Goal: Answer question/provide support: Share knowledge or assist other users

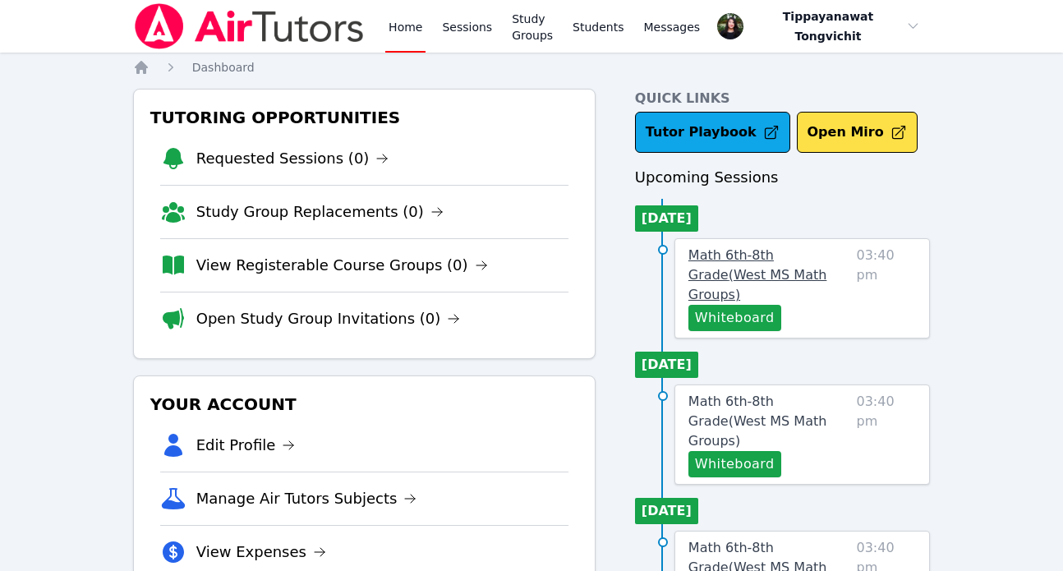
click at [740, 264] on link "Math 6th-8th Grade ( [GEOGRAPHIC_DATA] Math Groups )" at bounding box center [769, 275] width 162 height 59
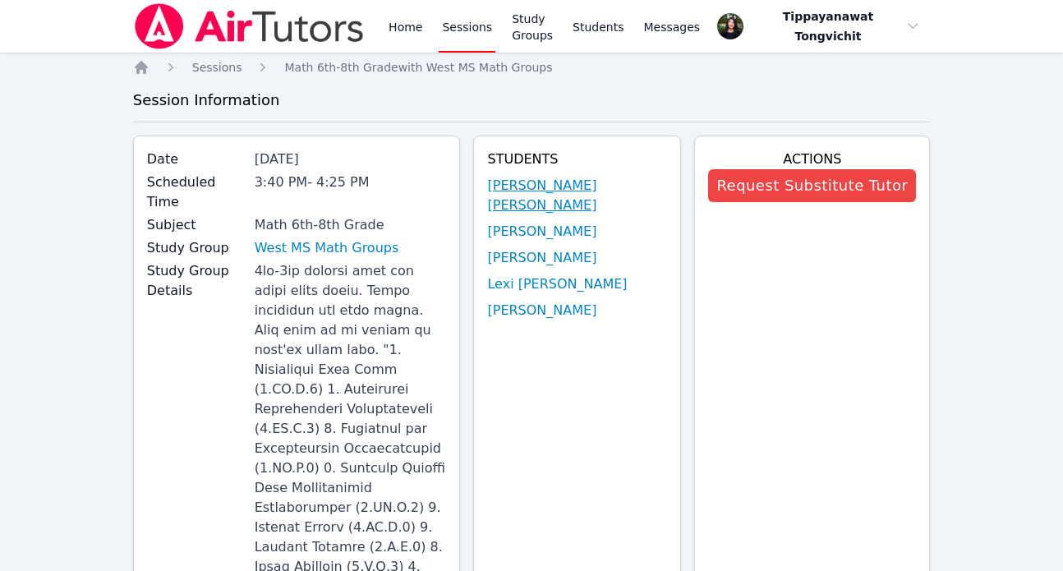
click at [569, 193] on link "[PERSON_NAME] [PERSON_NAME]" at bounding box center [577, 195] width 180 height 39
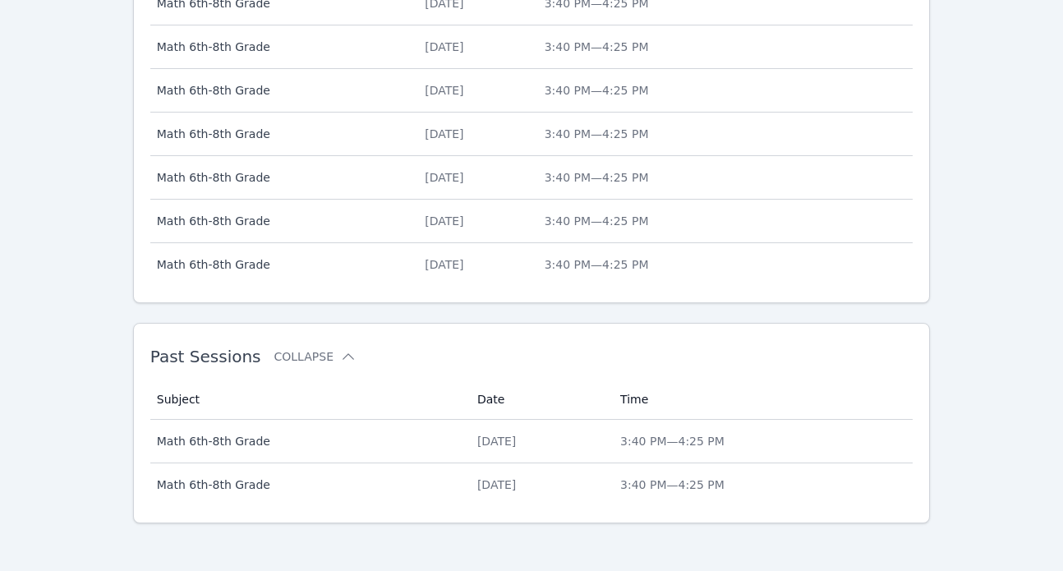
scroll to position [729, 0]
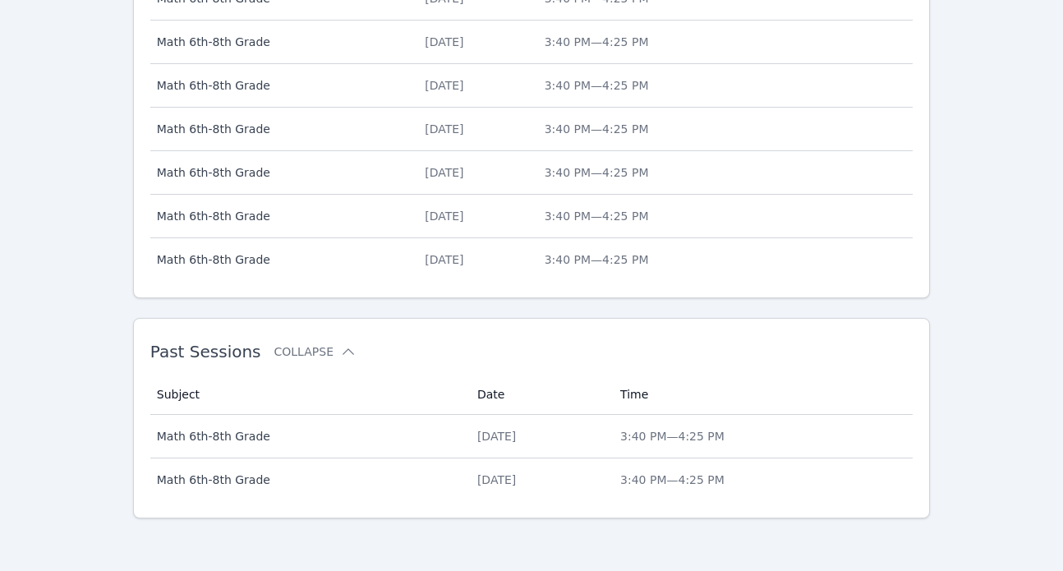
click at [610, 407] on th "Date" at bounding box center [538, 395] width 143 height 40
click at [610, 414] on th "Date" at bounding box center [538, 395] width 143 height 40
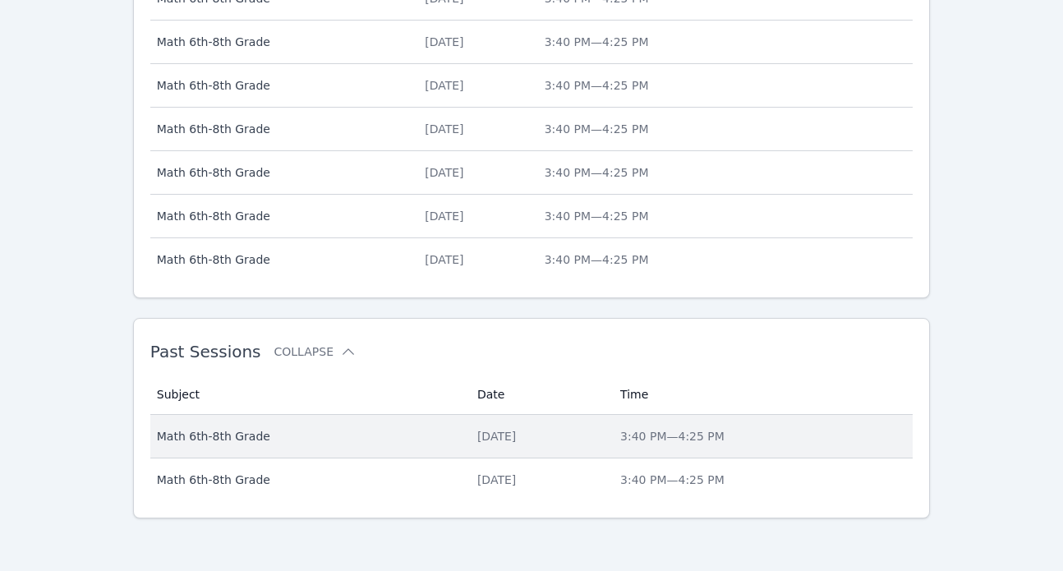
click at [610, 421] on td "Date [DATE]" at bounding box center [538, 437] width 143 height 44
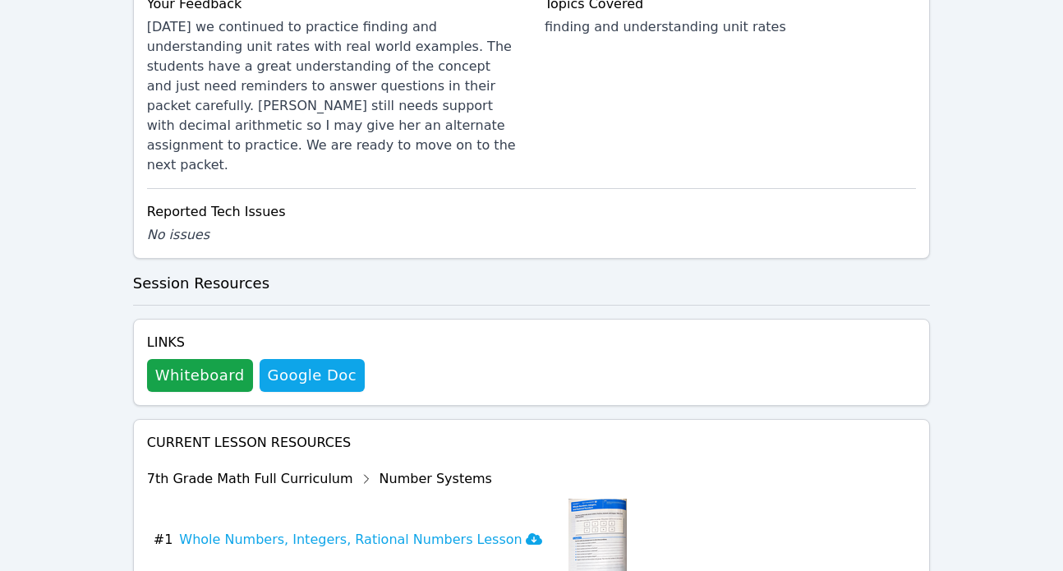
scroll to position [1425, 0]
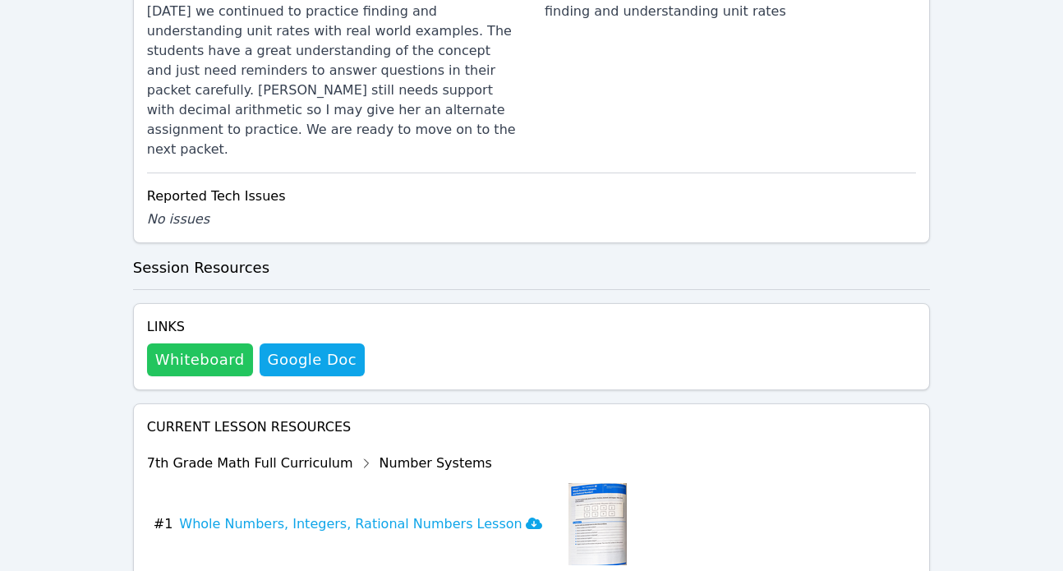
click at [185, 343] on button "Whiteboard" at bounding box center [200, 359] width 106 height 33
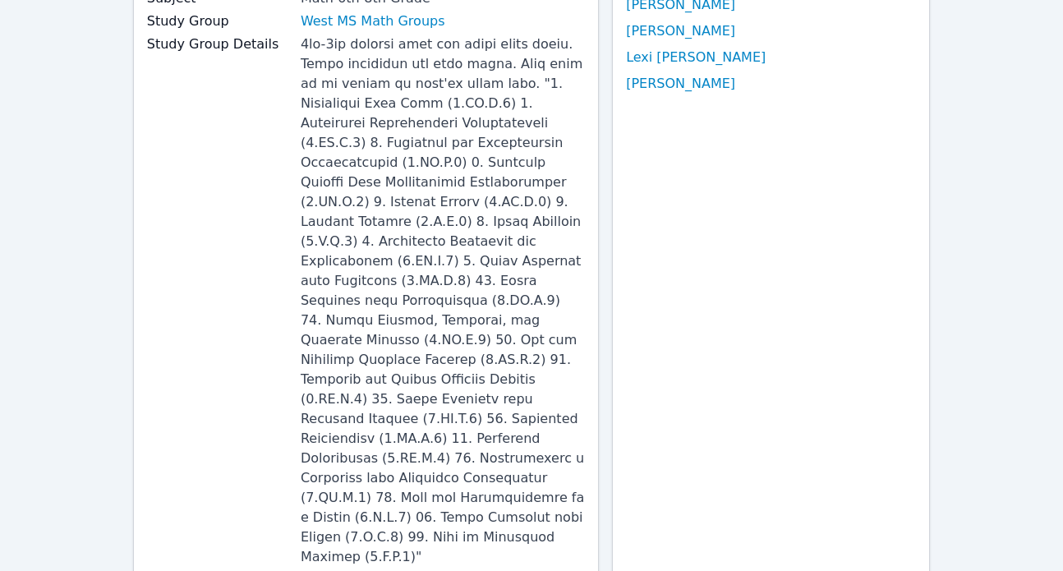
scroll to position [0, 0]
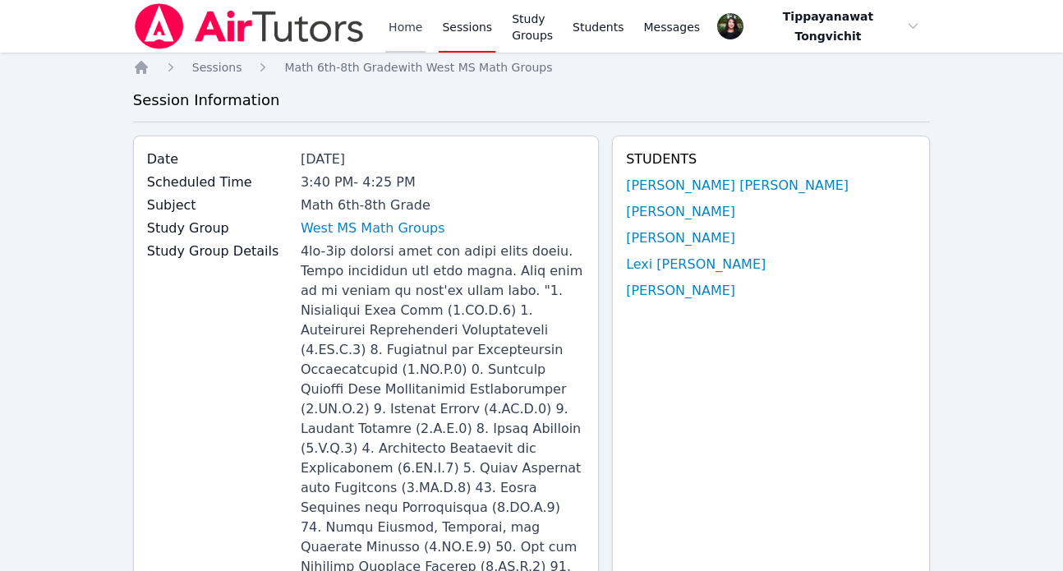
click at [407, 11] on link "Home" at bounding box center [405, 26] width 40 height 53
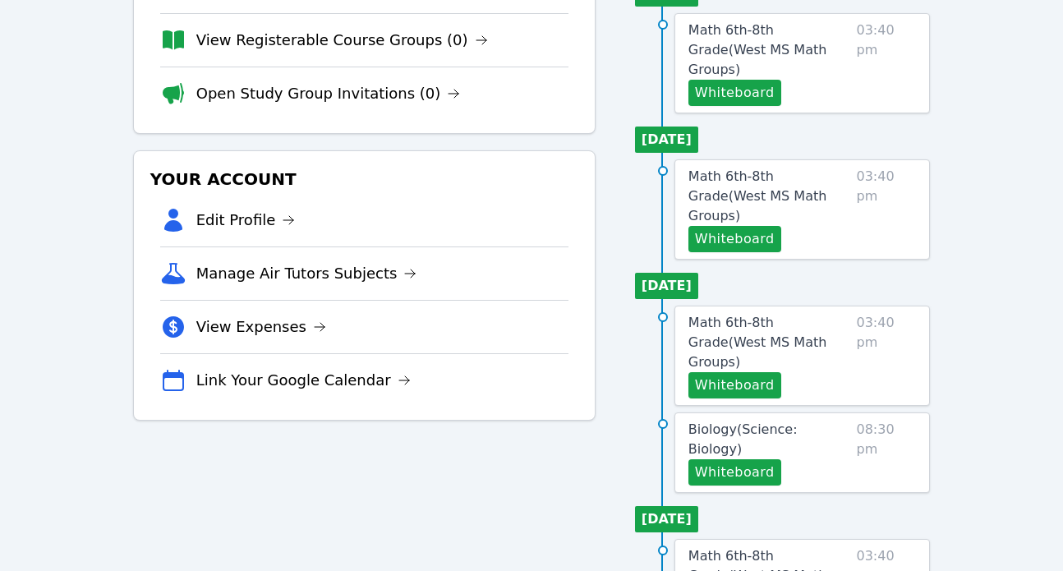
scroll to position [226, 0]
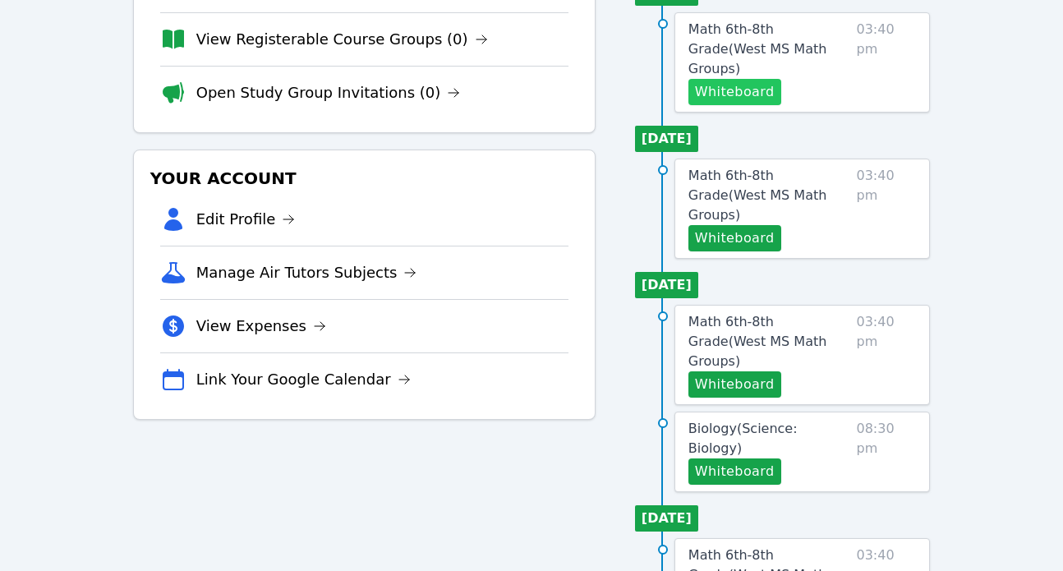
click at [760, 79] on button "Whiteboard" at bounding box center [734, 92] width 93 height 26
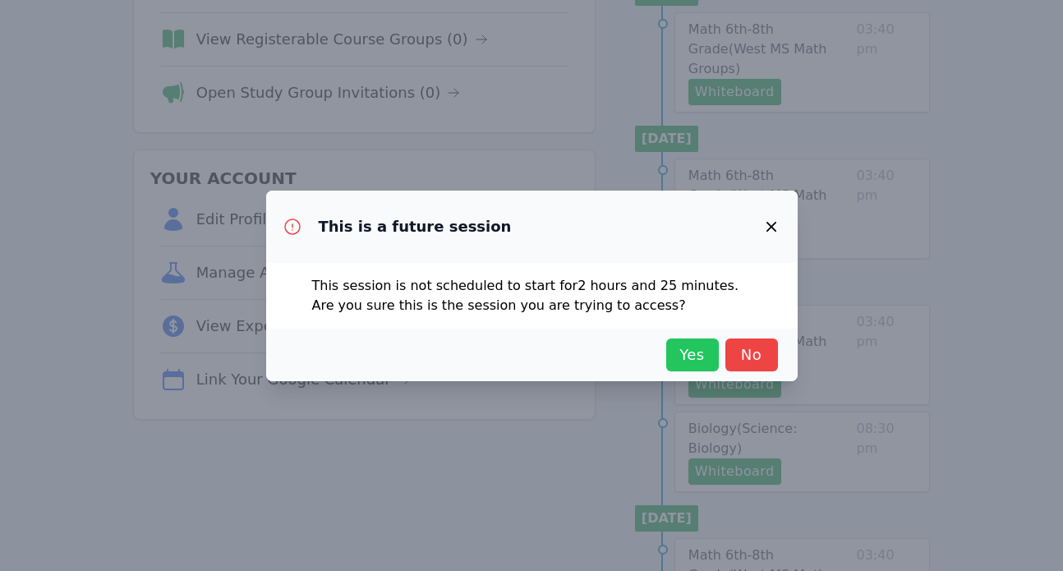
click at [688, 357] on span "Yes" at bounding box center [692, 354] width 36 height 23
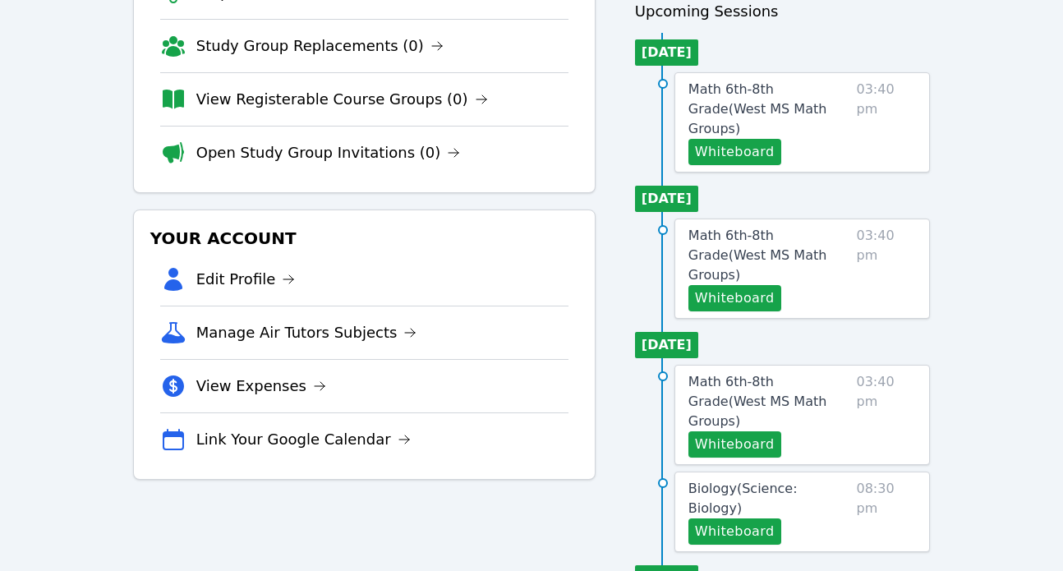
scroll to position [89, 0]
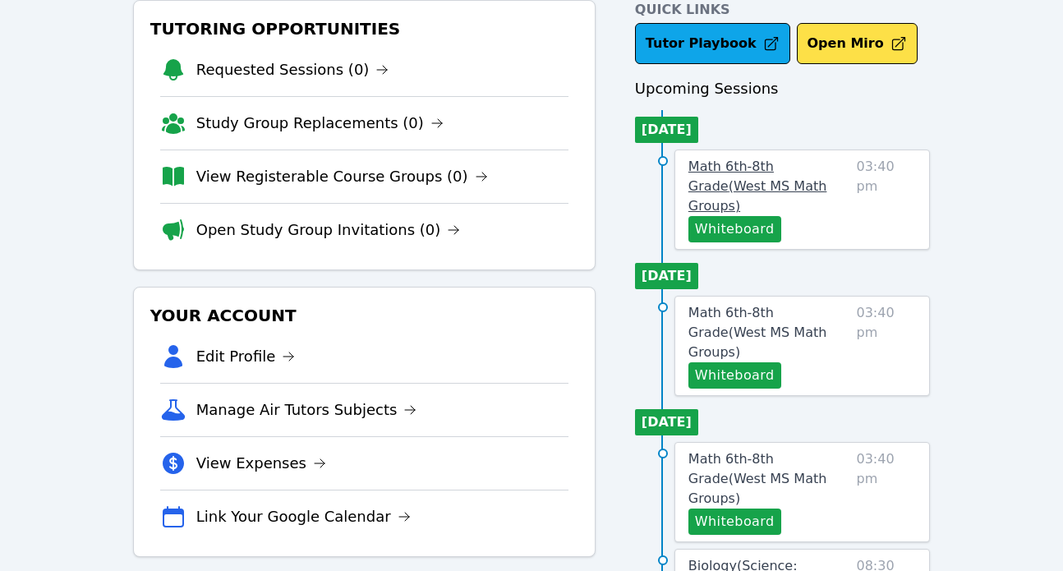
click at [798, 159] on span "Math 6th-8th Grade ( [GEOGRAPHIC_DATA] Math Groups )" at bounding box center [757, 186] width 139 height 55
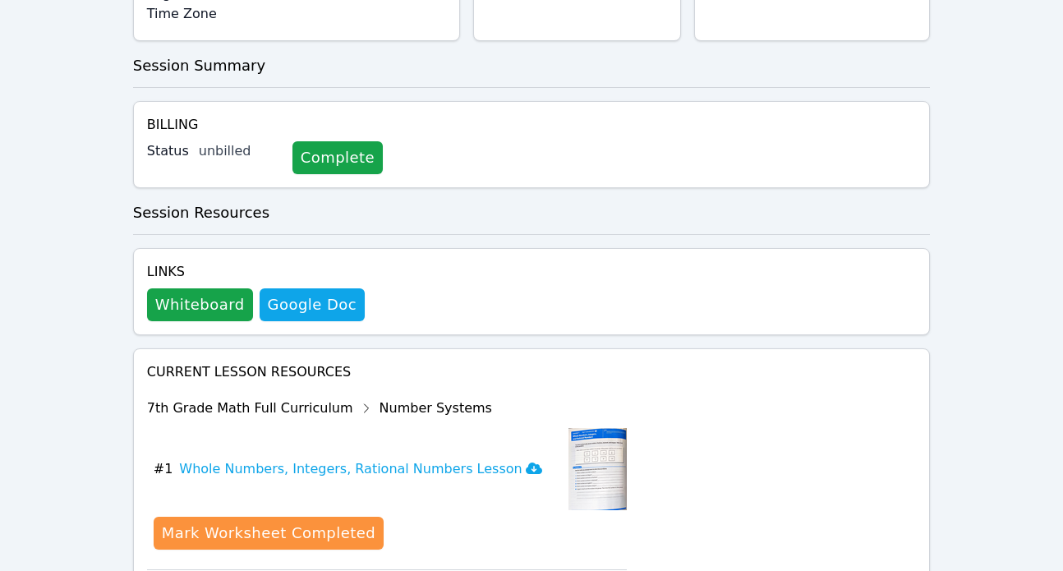
scroll to position [1197, 0]
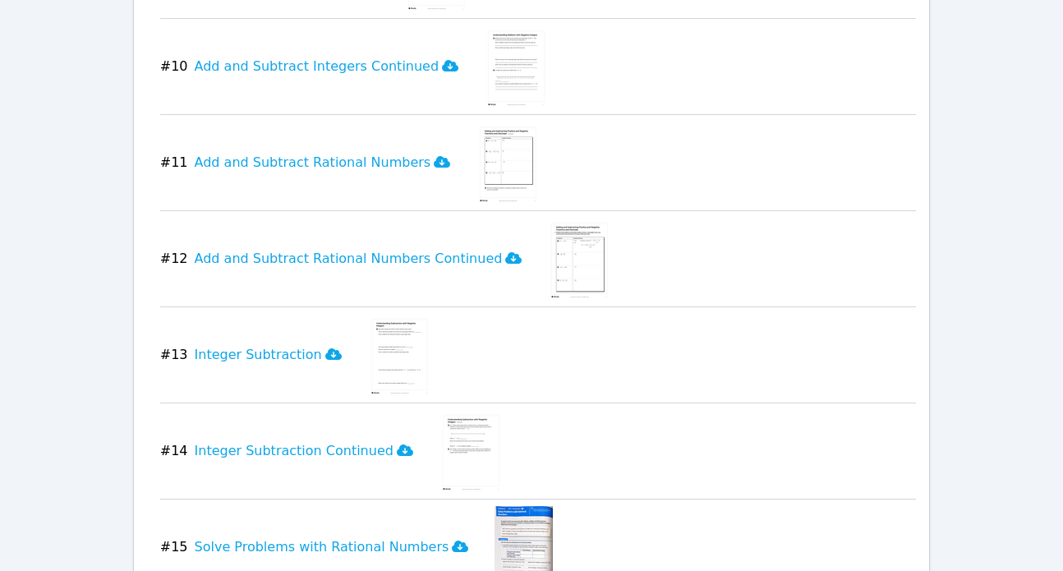
scroll to position [2882, 0]
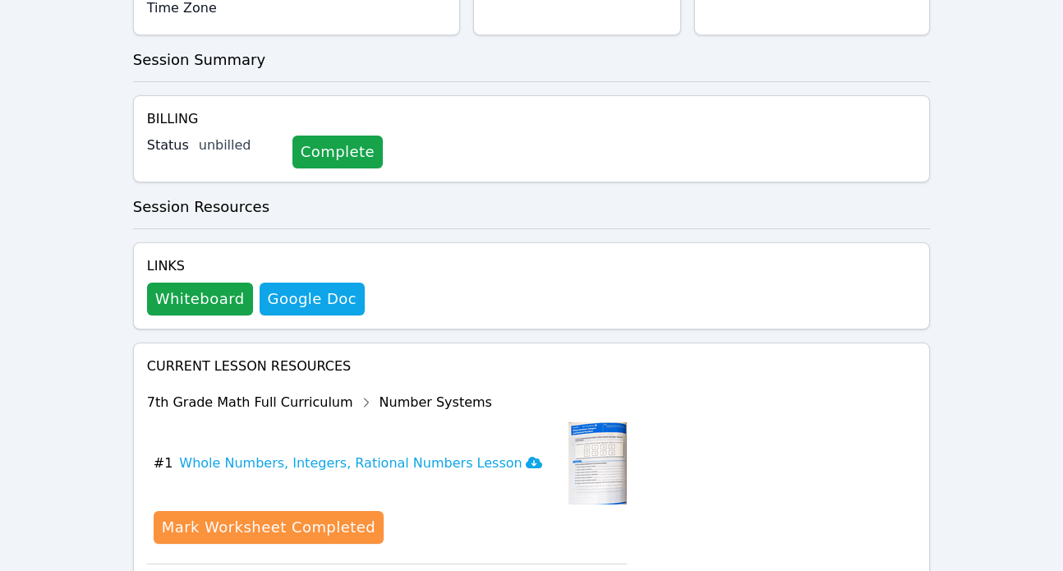
scroll to position [0, 0]
